Goal: Information Seeking & Learning: Learn about a topic

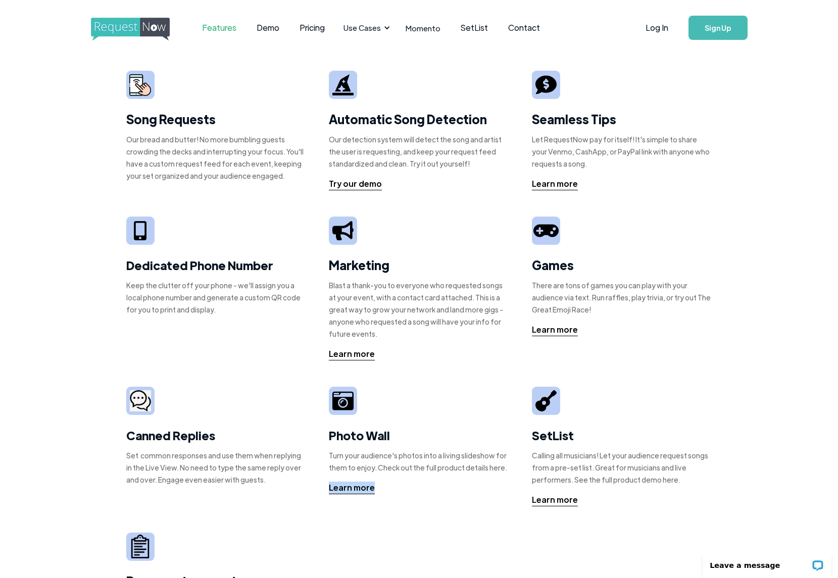
click at [219, 28] on link "Features" at bounding box center [219, 27] width 55 height 31
click at [261, 28] on link "Demo" at bounding box center [267, 27] width 43 height 31
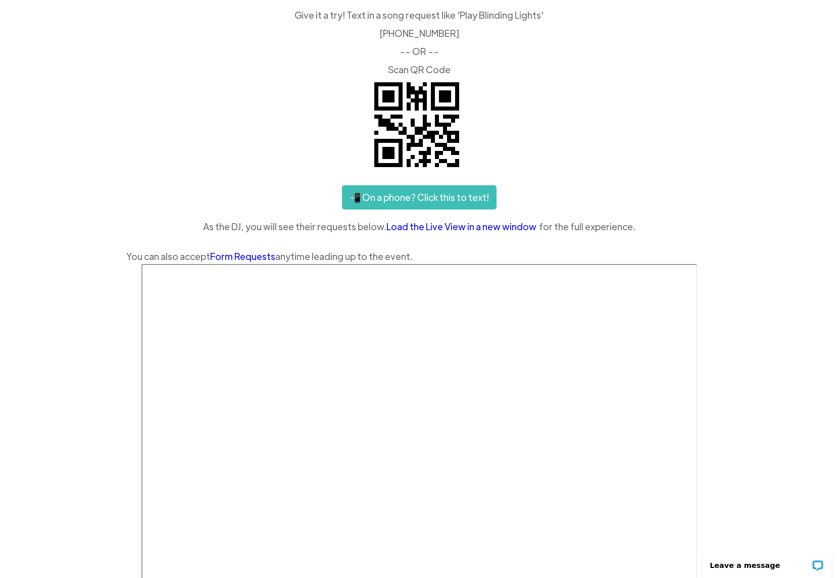
scroll to position [54, 0]
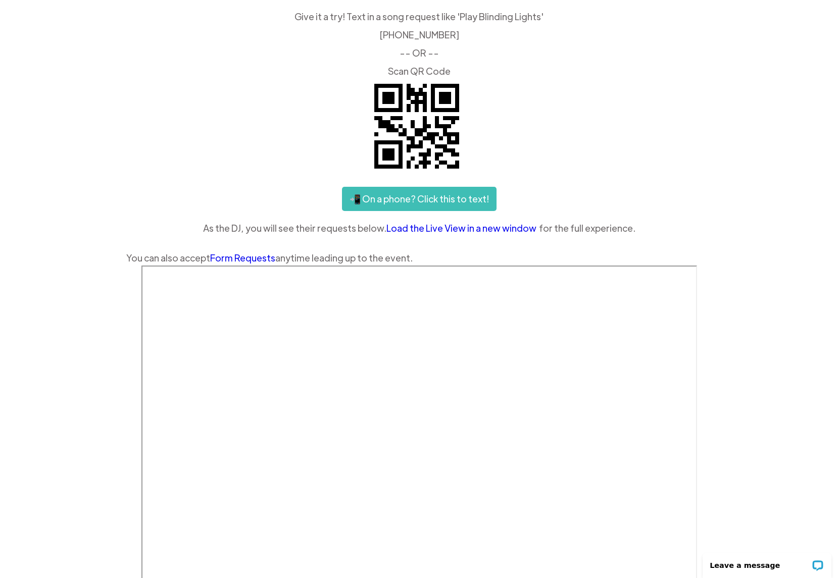
click at [409, 196] on link "📲 On a phone? Click this to text!" at bounding box center [419, 199] width 154 height 24
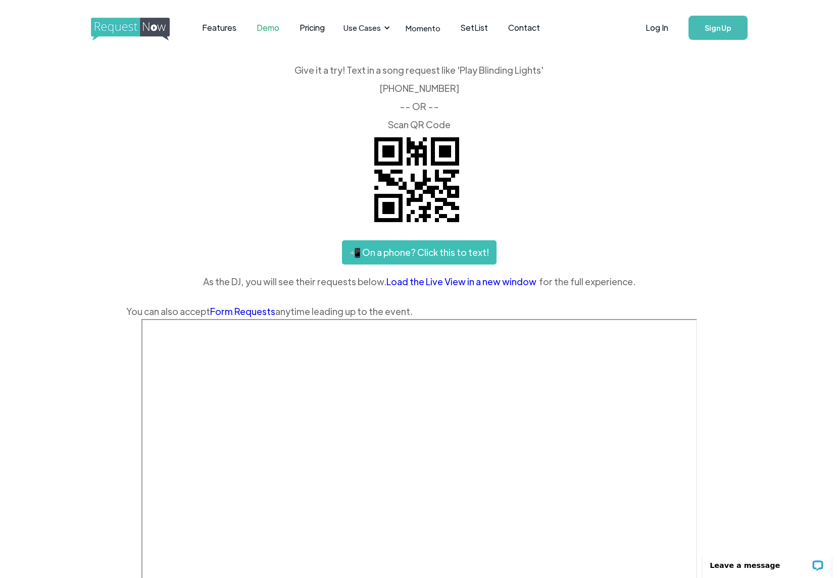
scroll to position [0, 0]
click at [308, 22] on link "Pricing" at bounding box center [311, 27] width 45 height 31
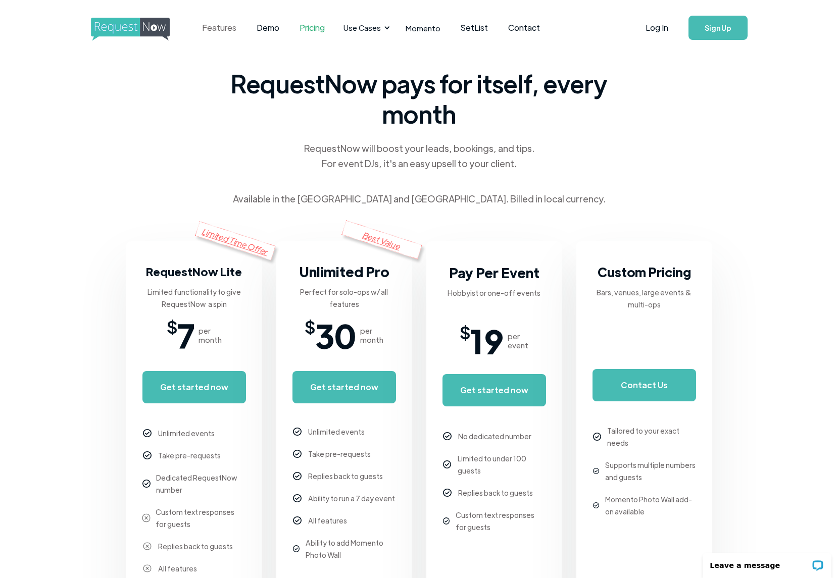
click at [230, 29] on link "Features" at bounding box center [219, 27] width 55 height 31
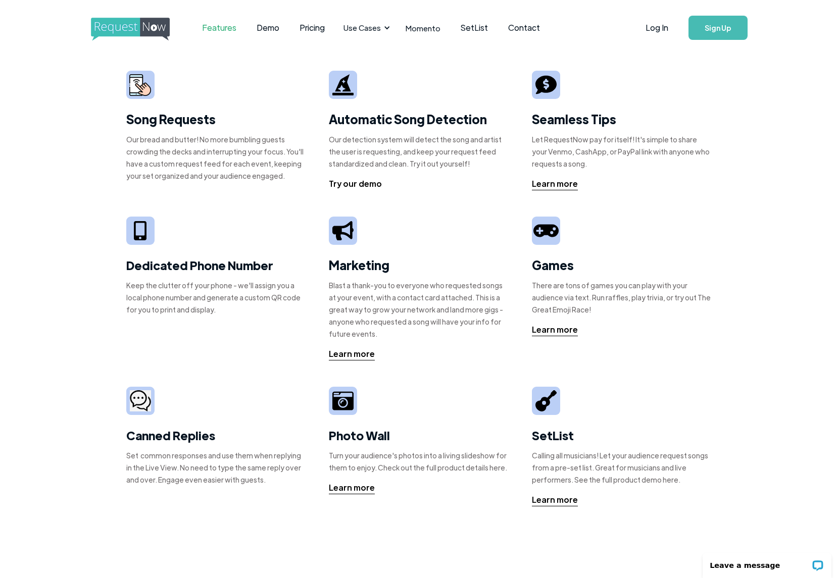
click at [362, 182] on div "Try our demo" at bounding box center [355, 184] width 53 height 12
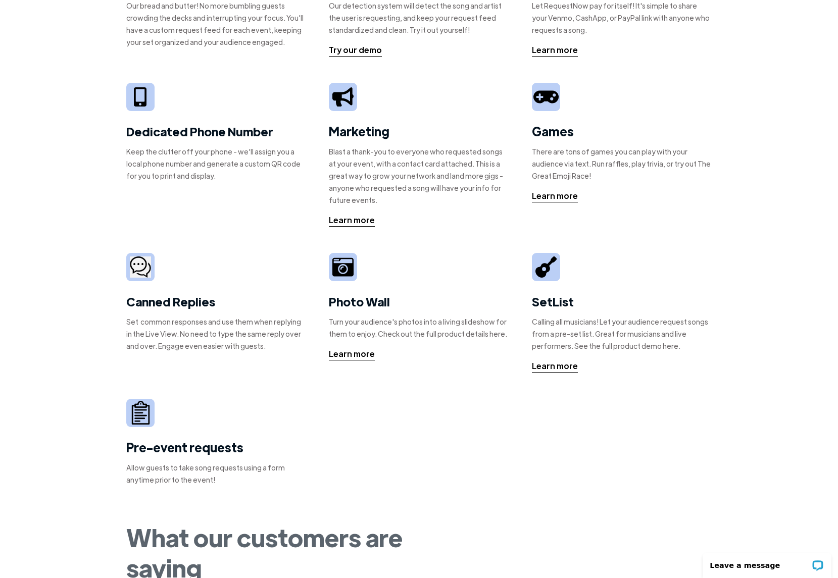
scroll to position [144, 0]
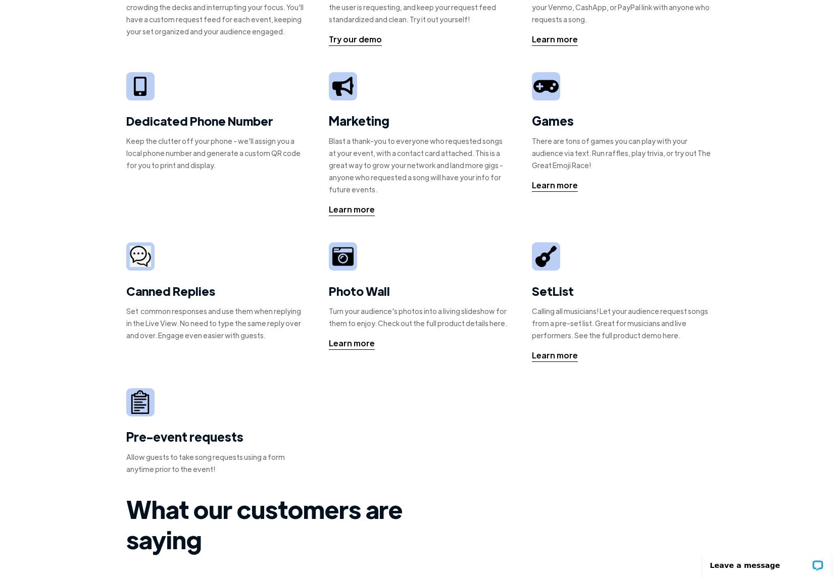
click at [346, 258] on img at bounding box center [342, 256] width 21 height 21
click at [356, 343] on div "Learn more" at bounding box center [352, 343] width 46 height 12
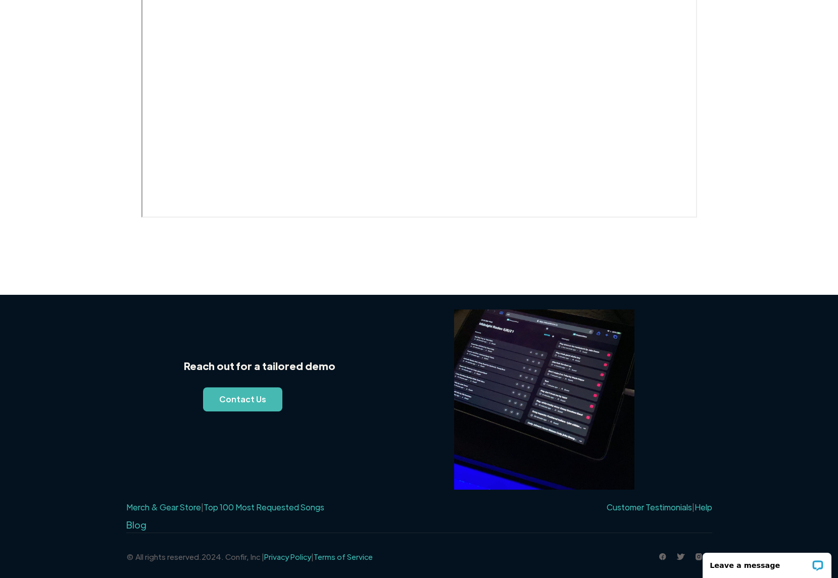
scroll to position [486, 0]
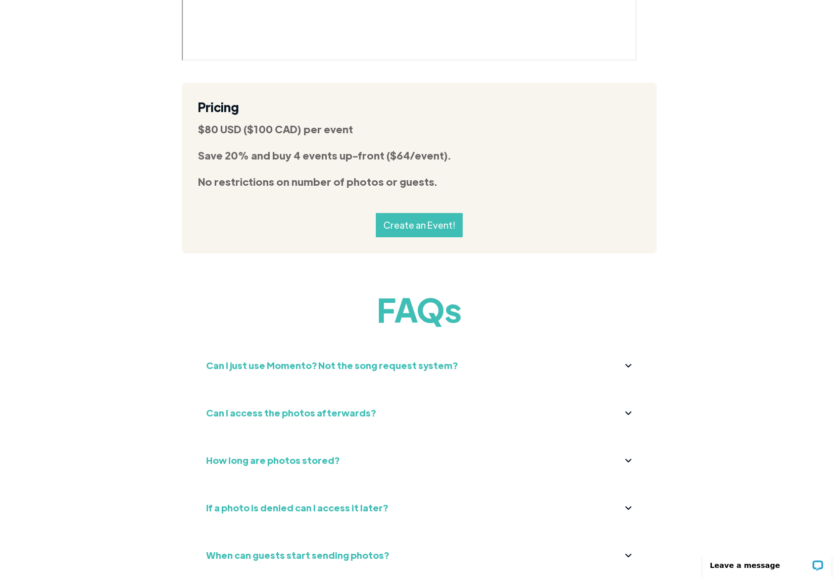
scroll to position [3606, 0]
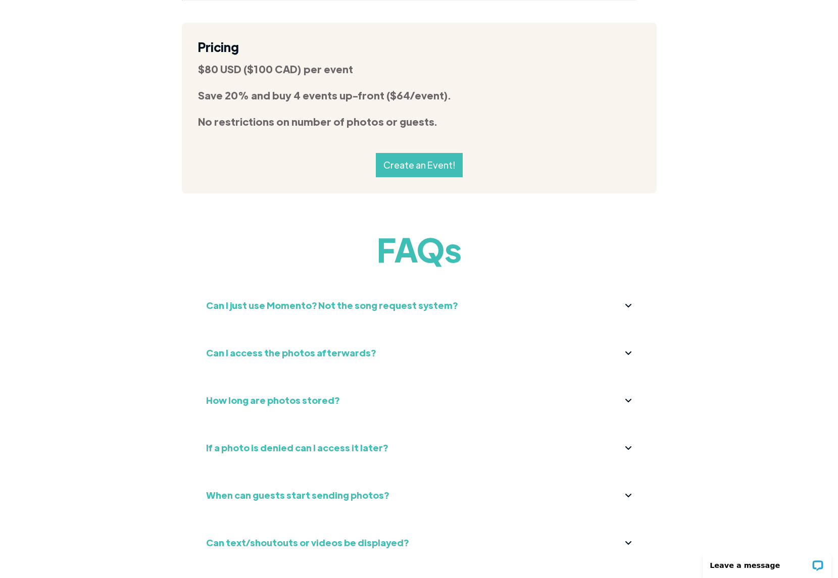
click at [261, 289] on div "Can I just use Momento? Not the song request system? Yes, Momento works without…" at bounding box center [419, 310] width 475 height 42
click at [264, 299] on strong "Can I just use Momento? Not the song request system?" at bounding box center [331, 305] width 251 height 12
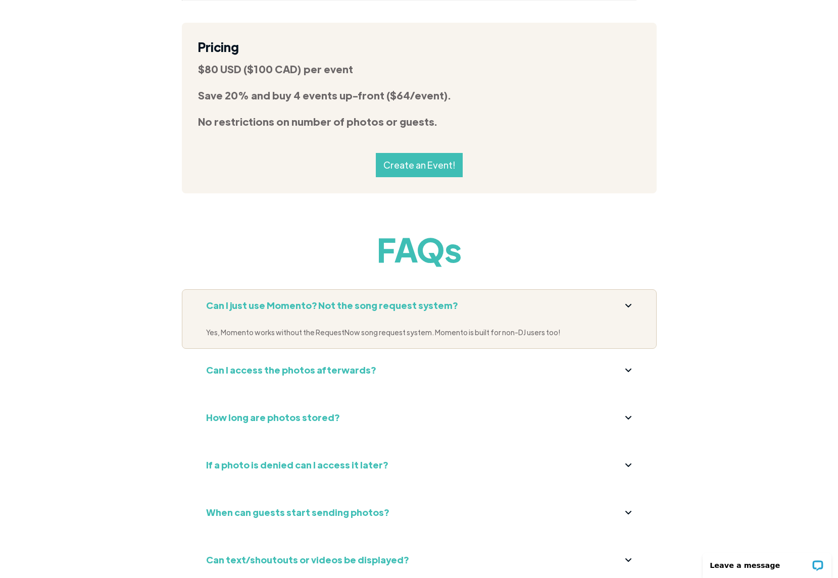
click at [264, 299] on strong "Can I just use Momento? Not the song request system?" at bounding box center [331, 305] width 251 height 12
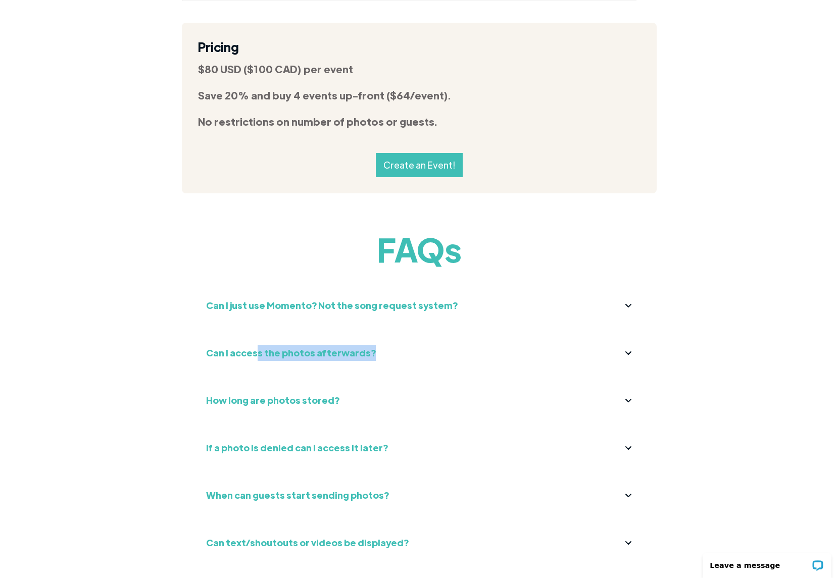
click at [253, 345] on div "Can I access the photos afterwards?" at bounding box center [291, 353] width 170 height 16
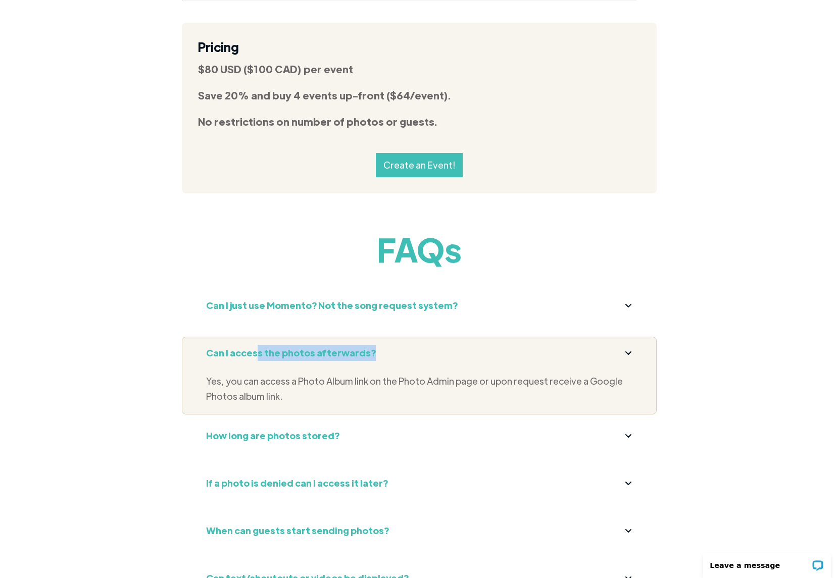
click at [253, 347] on strong "Can I access the photos afterwards?" at bounding box center [291, 353] width 170 height 12
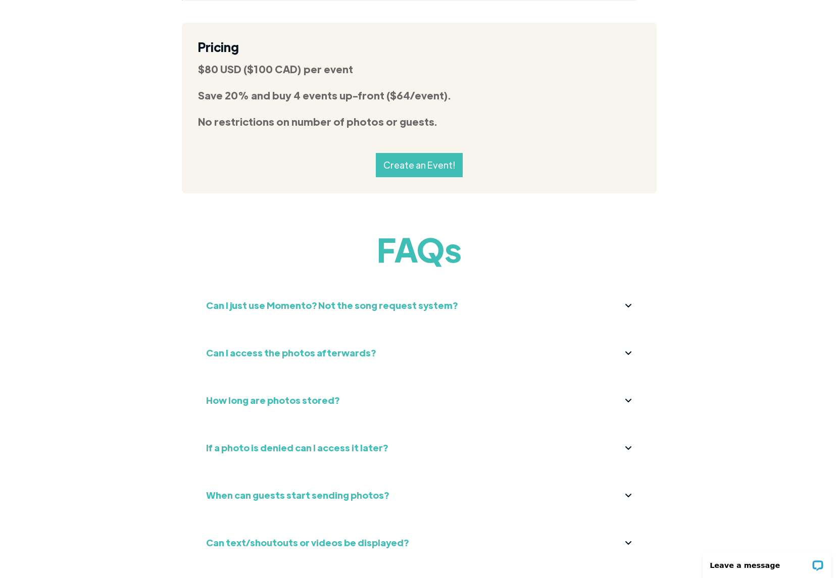
click at [246, 394] on strong "How long are photos stored?" at bounding box center [272, 400] width 133 height 12
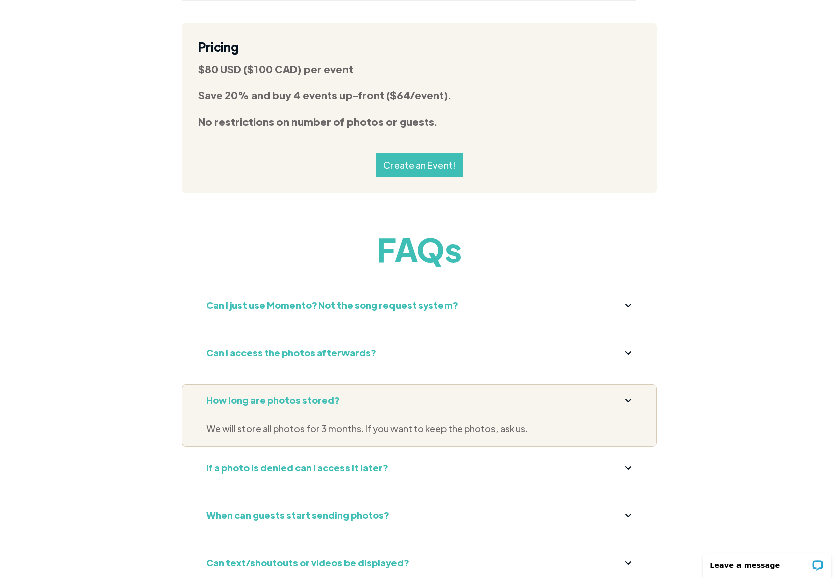
click at [246, 394] on strong "How long are photos stored?" at bounding box center [272, 400] width 133 height 12
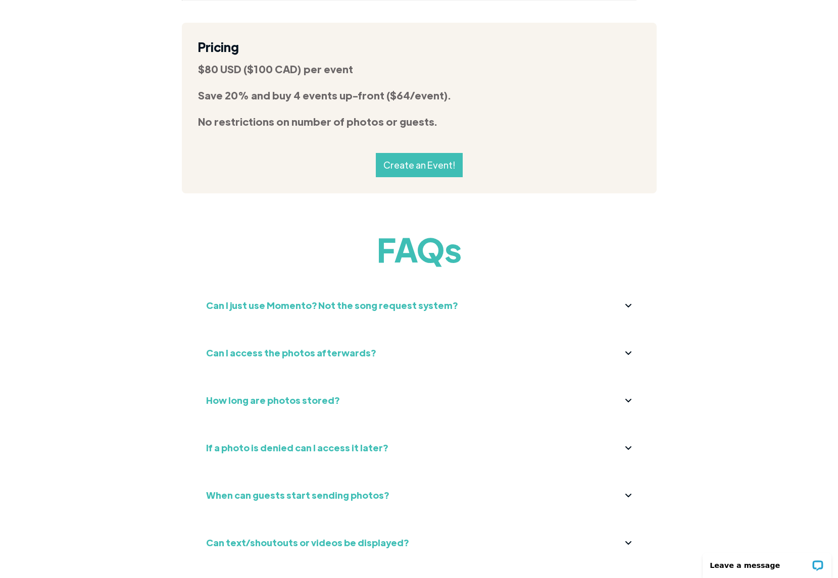
click at [236, 442] on strong "If a photo is denied can I access it later?" at bounding box center [297, 448] width 182 height 12
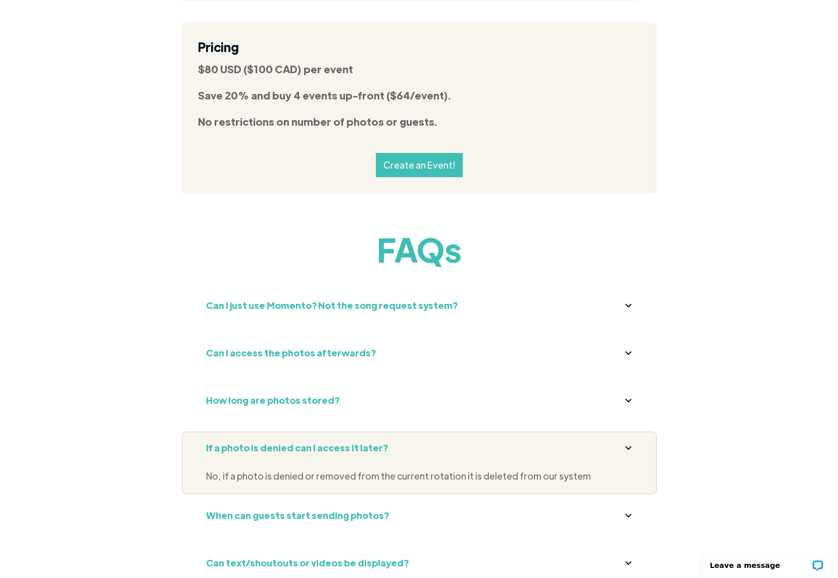
click at [236, 442] on strong "If a photo is denied can I access it later?" at bounding box center [297, 448] width 182 height 12
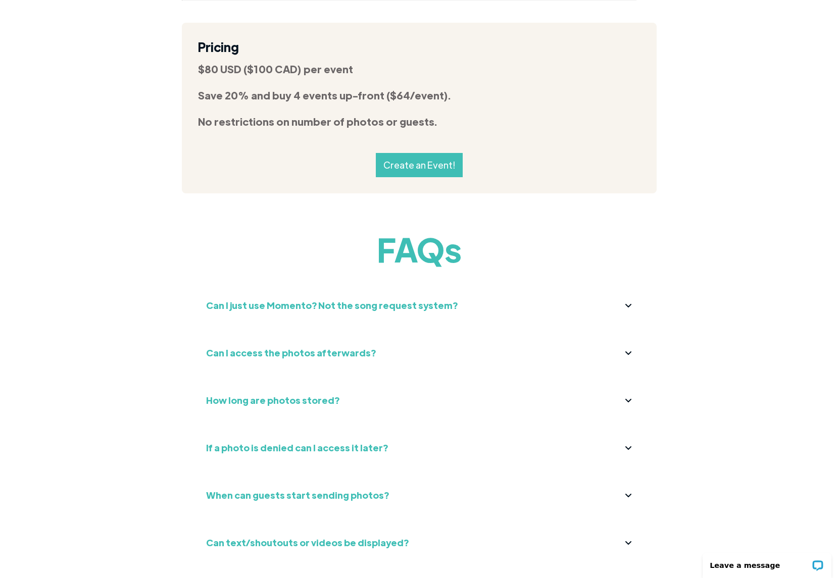
click at [231, 479] on div "When can guests start sending photos? Guests can send photos when the event is …" at bounding box center [419, 500] width 475 height 42
click at [231, 489] on strong "When can guests start sending photos?" at bounding box center [297, 495] width 183 height 12
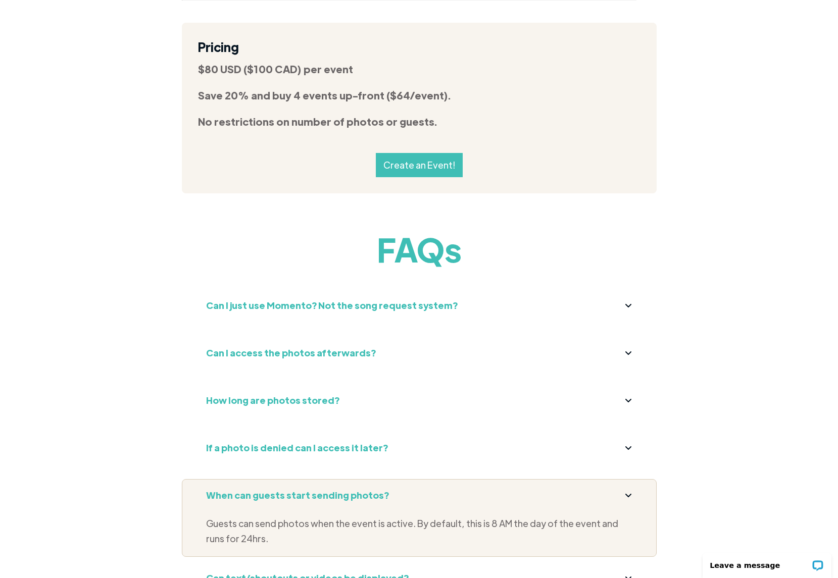
click at [231, 489] on strong "When can guests start sending photos?" at bounding box center [297, 495] width 183 height 12
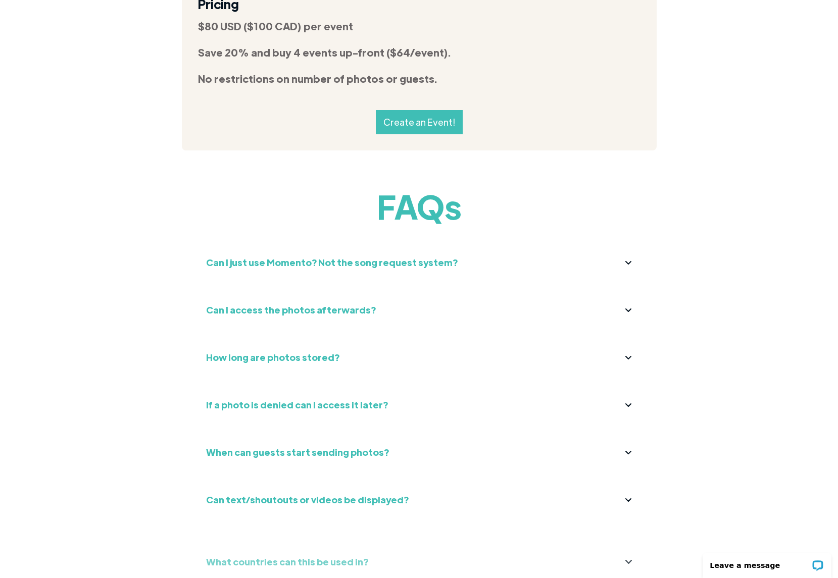
click at [231, 494] on strong "Can text/shoutouts or videos be displayed?" at bounding box center [307, 500] width 202 height 12
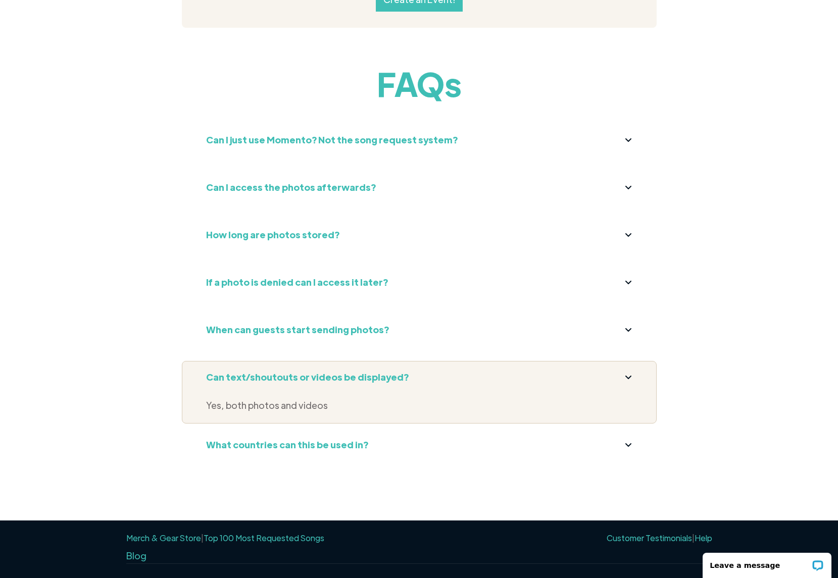
scroll to position [3771, 0]
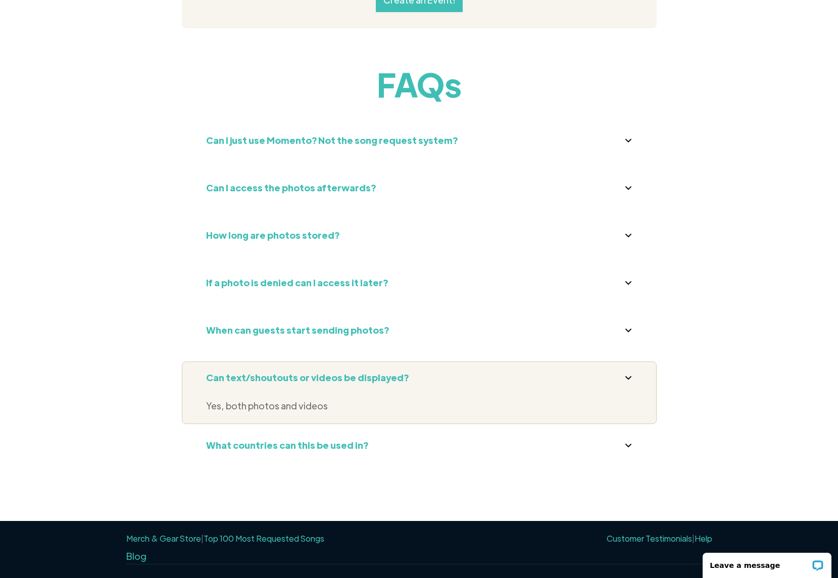
click at [242, 437] on div "What countries can this be used in?" at bounding box center [287, 445] width 162 height 16
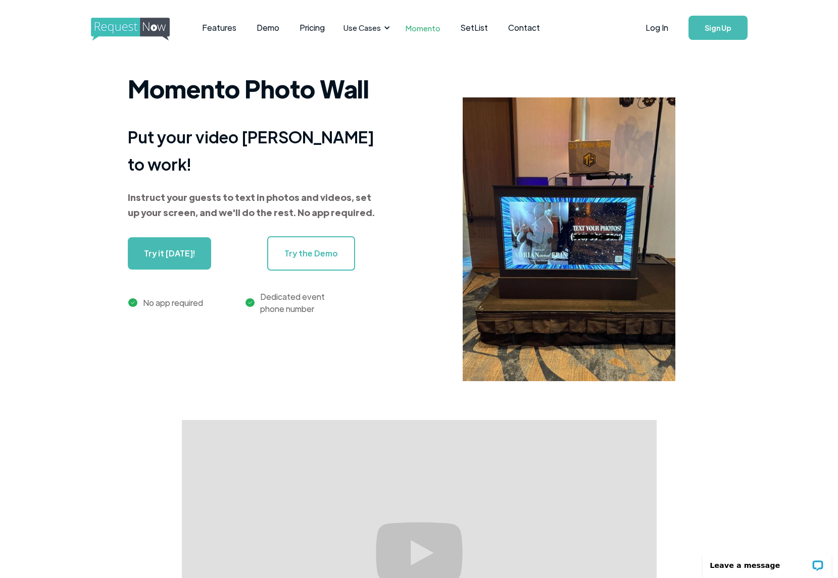
scroll to position [0, 0]
click at [311, 26] on link "Pricing" at bounding box center [311, 27] width 45 height 31
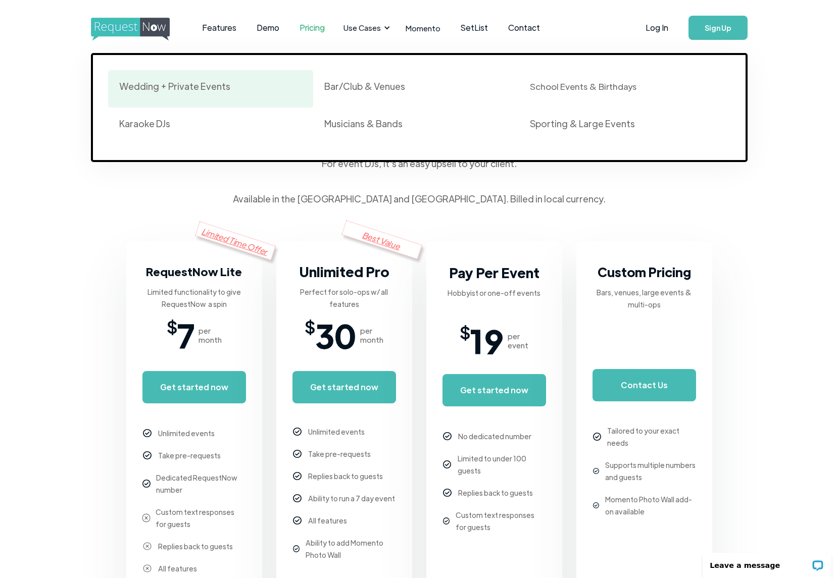
click at [203, 86] on div "Wedding + Private Events" at bounding box center [174, 86] width 111 height 12
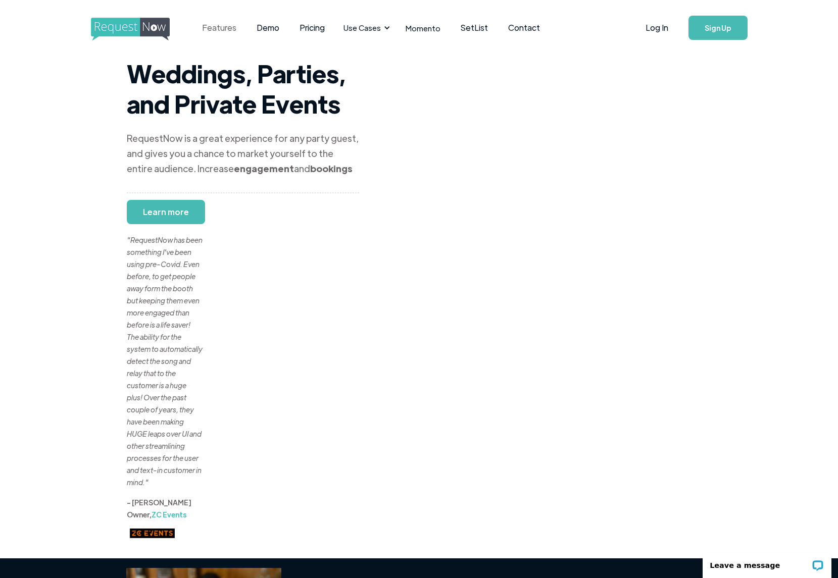
click at [233, 21] on link "Features" at bounding box center [219, 27] width 55 height 31
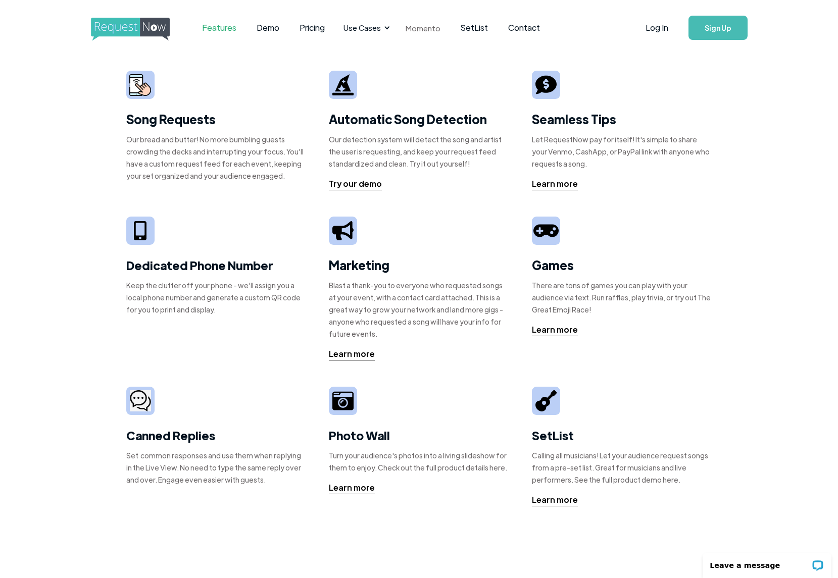
click at [432, 30] on link "Momento" at bounding box center [422, 28] width 55 height 30
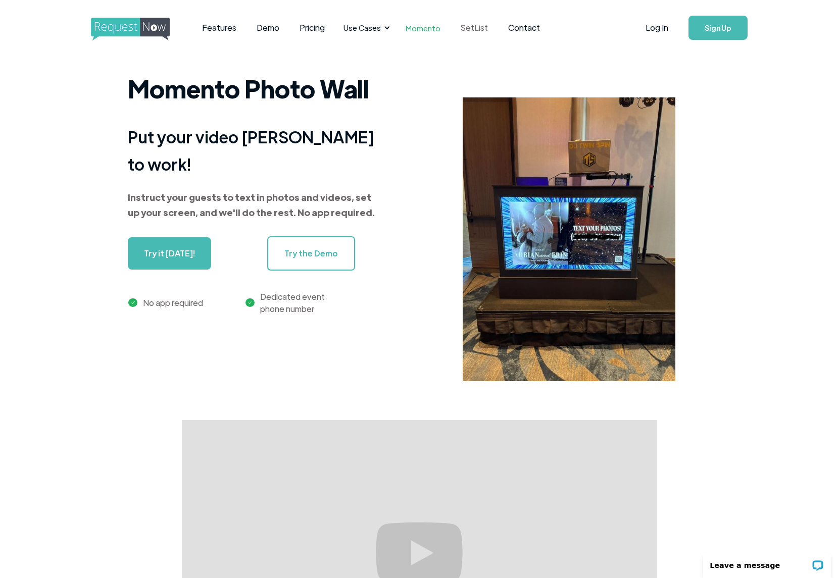
click at [462, 29] on link "SetList" at bounding box center [473, 27] width 47 height 31
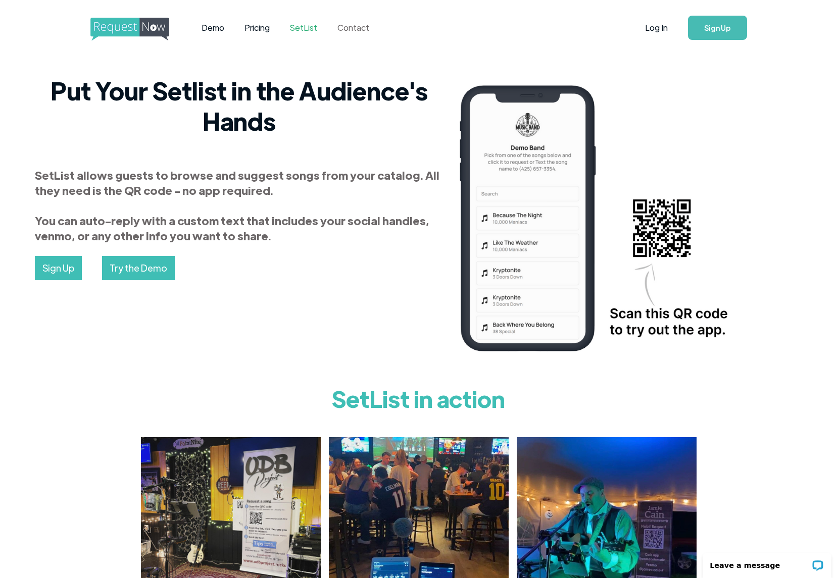
scroll to position [0, 1]
click at [368, 28] on link "Contact" at bounding box center [353, 27] width 52 height 31
